Goal: Task Accomplishment & Management: Manage account settings

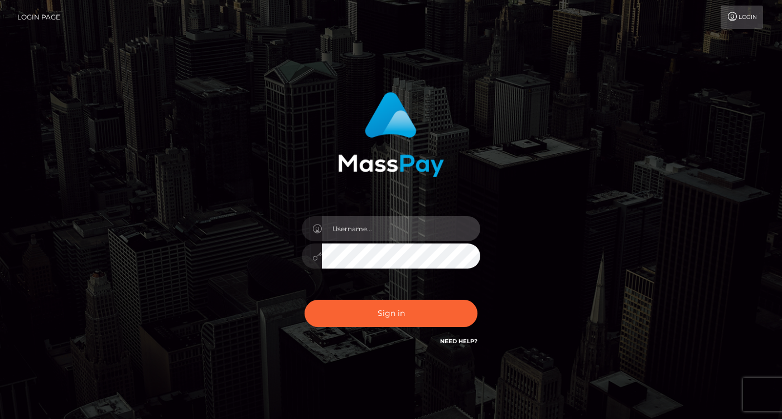
click at [376, 231] on input "text" at bounding box center [401, 228] width 158 height 25
type input "[DOMAIN_NAME][EMAIL_ADDRESS][DOMAIN_NAME]"
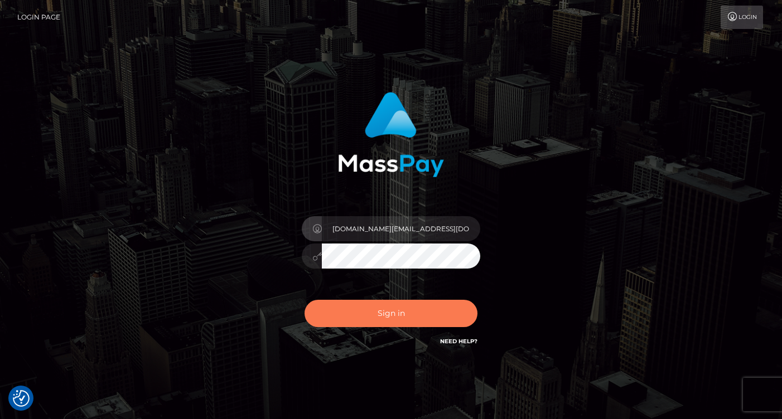
click at [379, 314] on button "Sign in" at bounding box center [390, 313] width 173 height 27
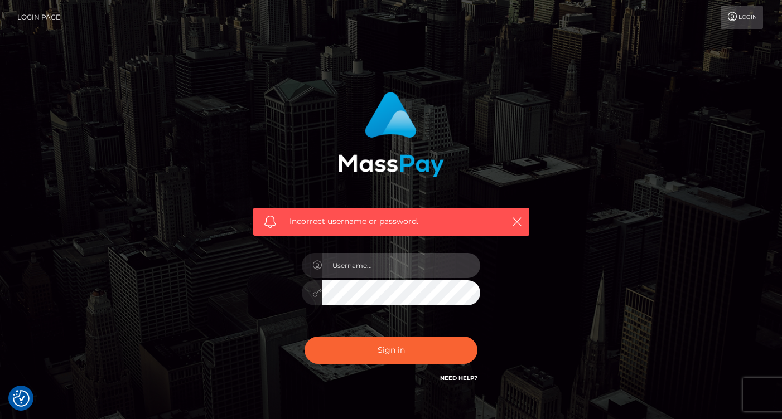
click at [361, 265] on input "text" at bounding box center [401, 265] width 158 height 25
type input "[DOMAIN_NAME][EMAIL_ADDRESS][DOMAIN_NAME]"
